Goal: Communication & Community: Answer question/provide support

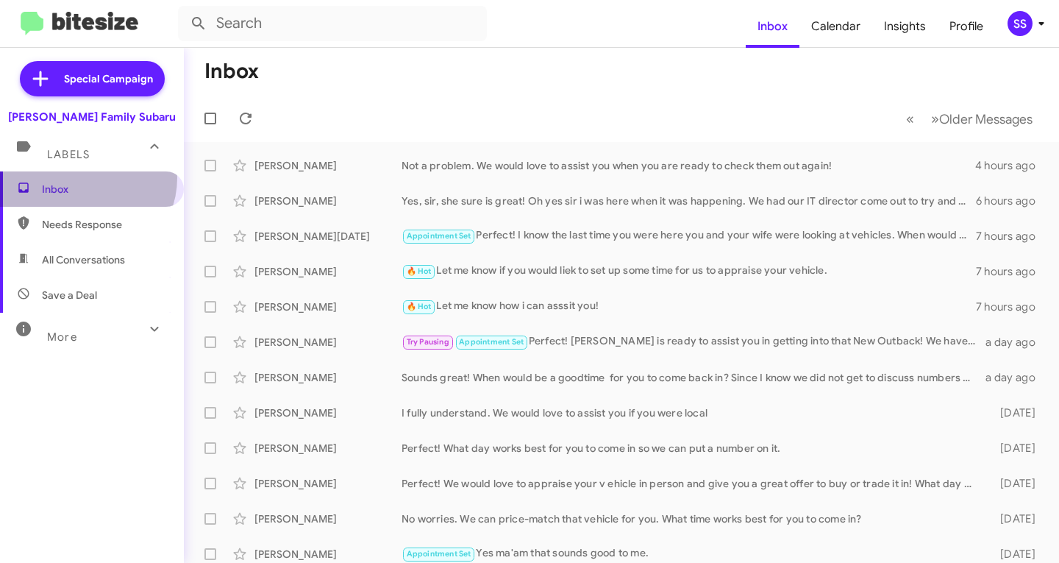
click at [85, 178] on span "Inbox" at bounding box center [92, 188] width 184 height 35
click at [85, 179] on span "Inbox" at bounding box center [92, 188] width 184 height 35
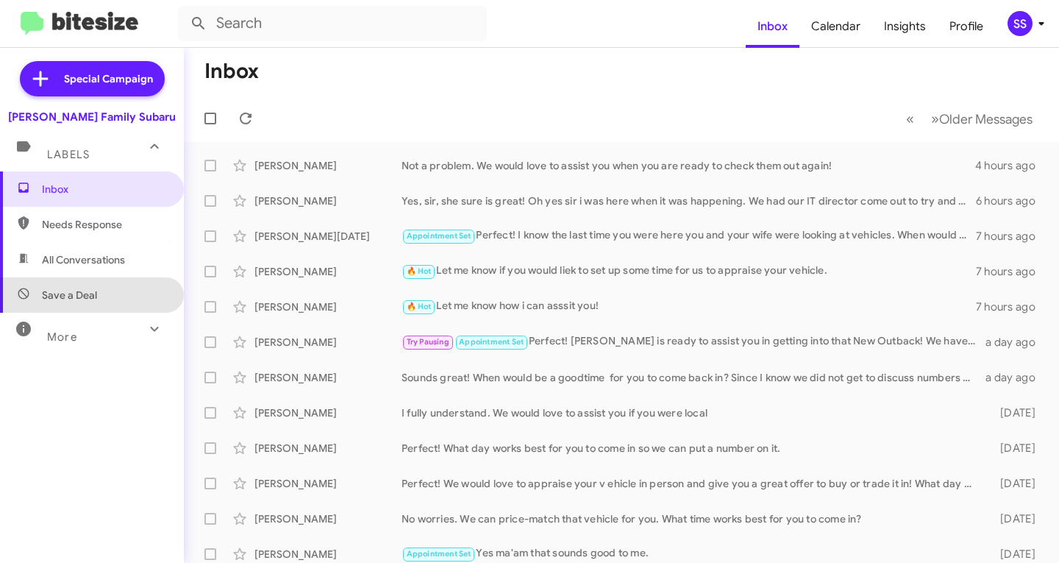
click at [124, 304] on span "Save a Deal" at bounding box center [92, 294] width 184 height 35
type input "in:not-interested"
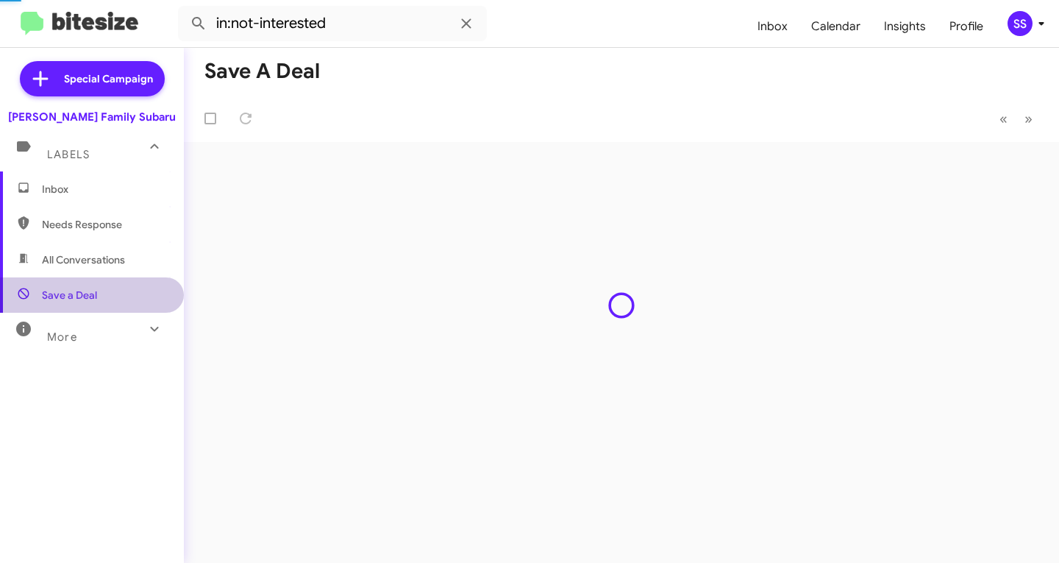
click at [74, 173] on span "Inbox" at bounding box center [92, 188] width 184 height 35
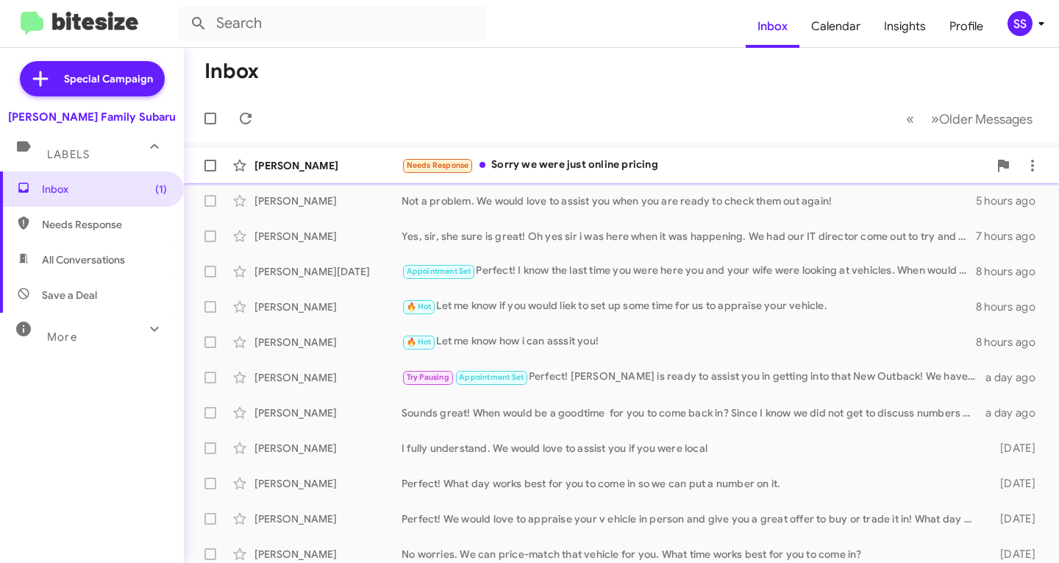
click at [538, 174] on div "Needs Response Sorry we were just online pricing" at bounding box center [694, 165] width 587 height 17
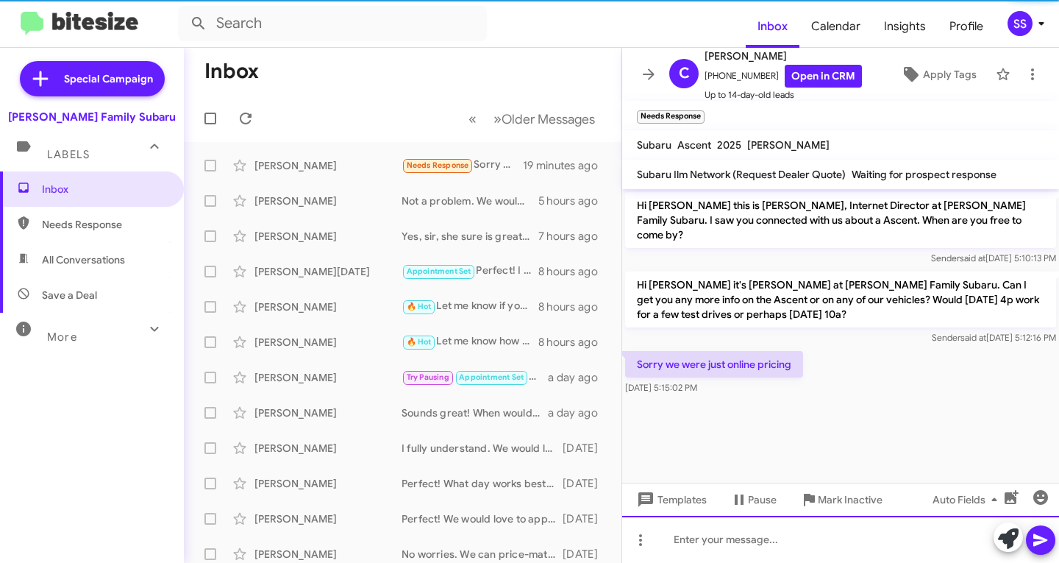
click at [751, 529] on div at bounding box center [840, 538] width 437 height 47
